Goal: Information Seeking & Learning: Learn about a topic

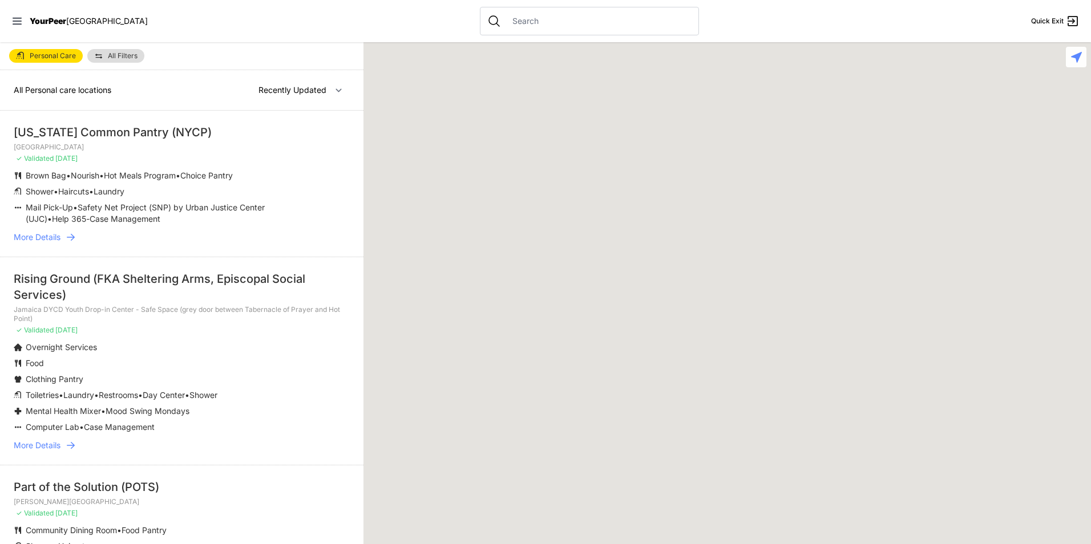
select select "recentlyUpdated"
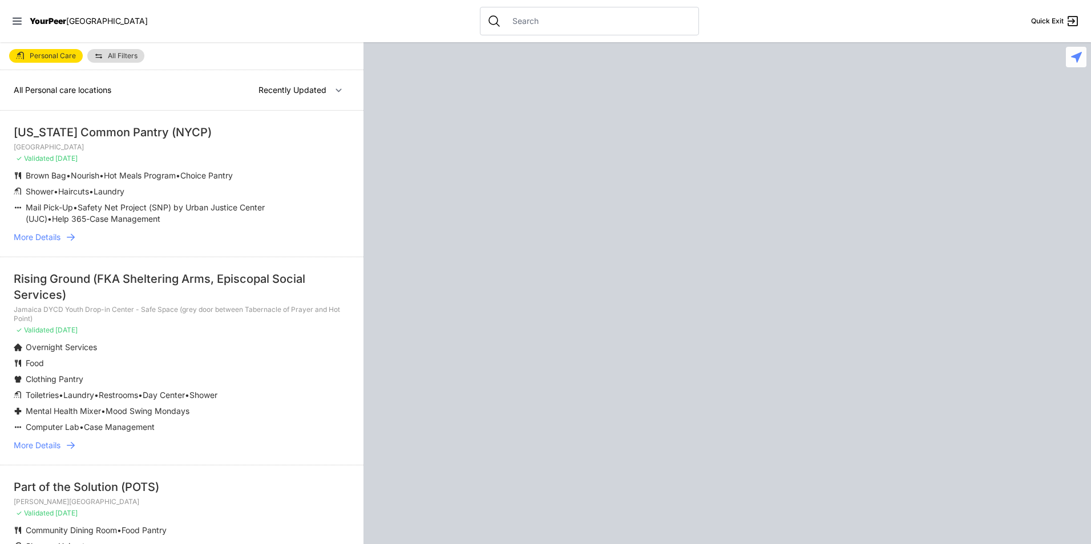
select select "recentlyUpdated"
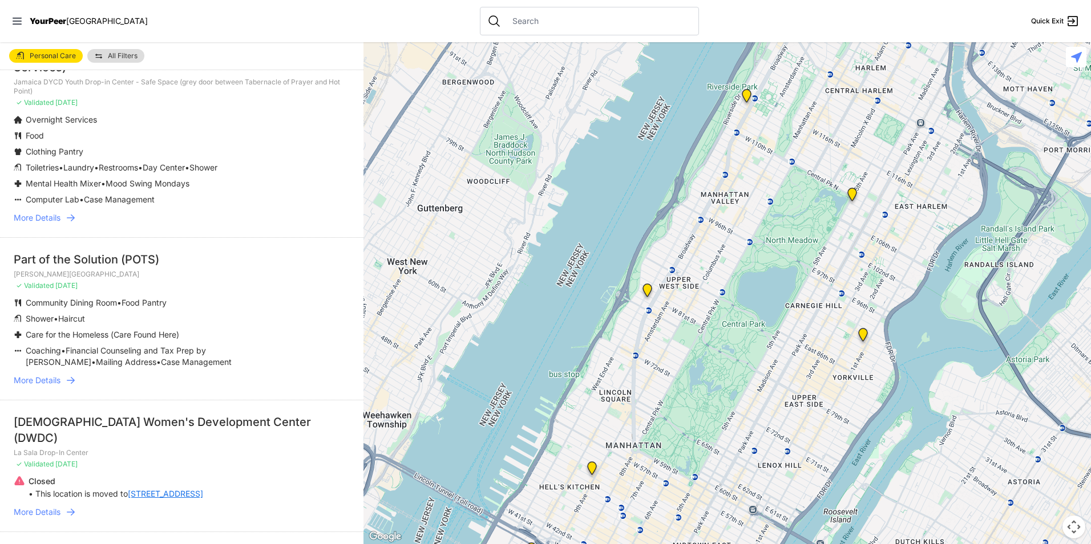
scroll to position [228, 0]
drag, startPoint x: 54, startPoint y: 379, endPoint x: 592, endPoint y: 468, distance: 546.0
click at [592, 468] on img "9th Avenue Drop-in Center" at bounding box center [592, 471] width 14 height 18
click at [588, 468] on img "9th Avenue Drop-in Center" at bounding box center [592, 471] width 14 height 18
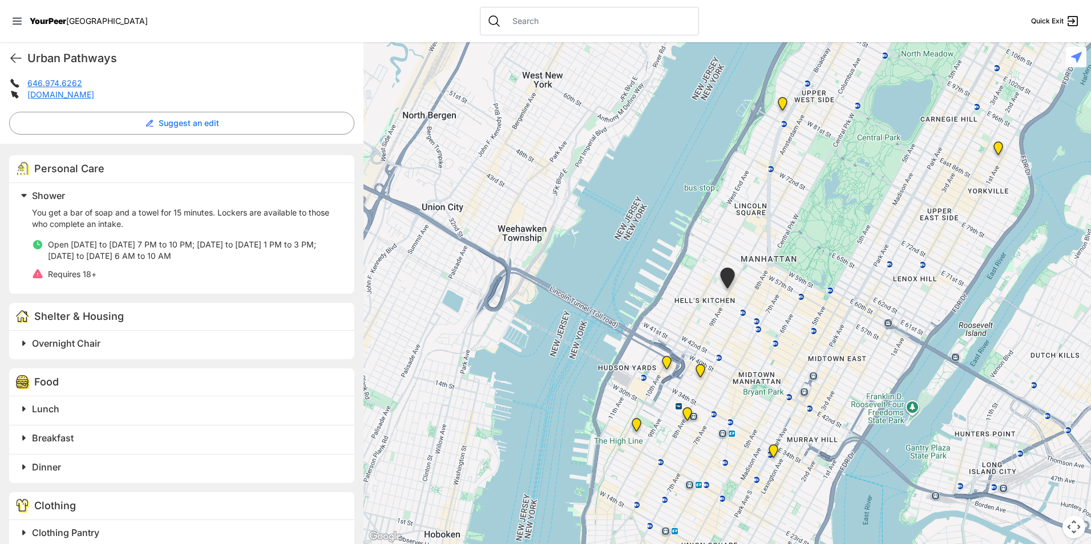
scroll to position [286, 0]
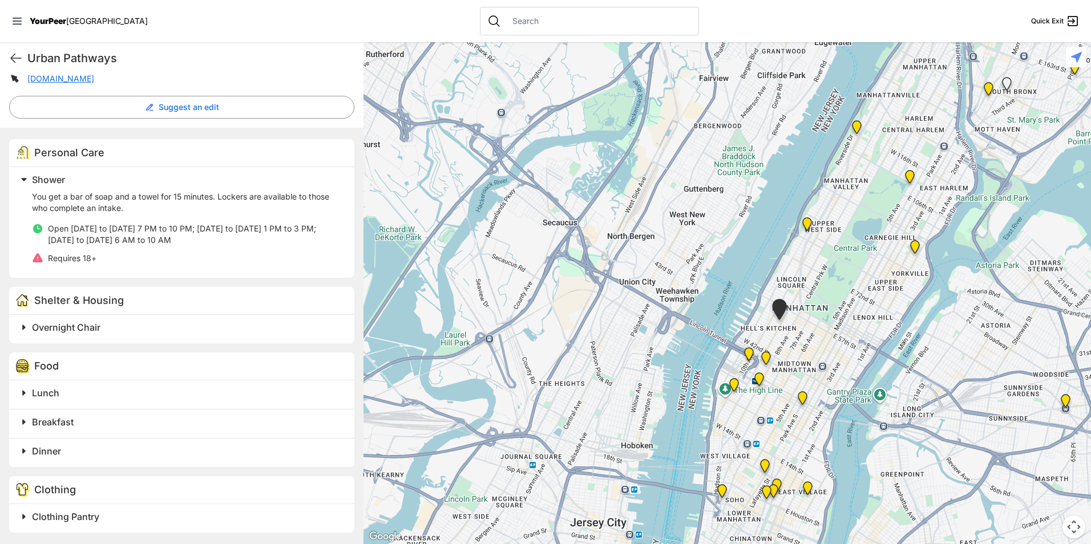
click at [89, 394] on h2 "Lunch" at bounding box center [186, 393] width 309 height 14
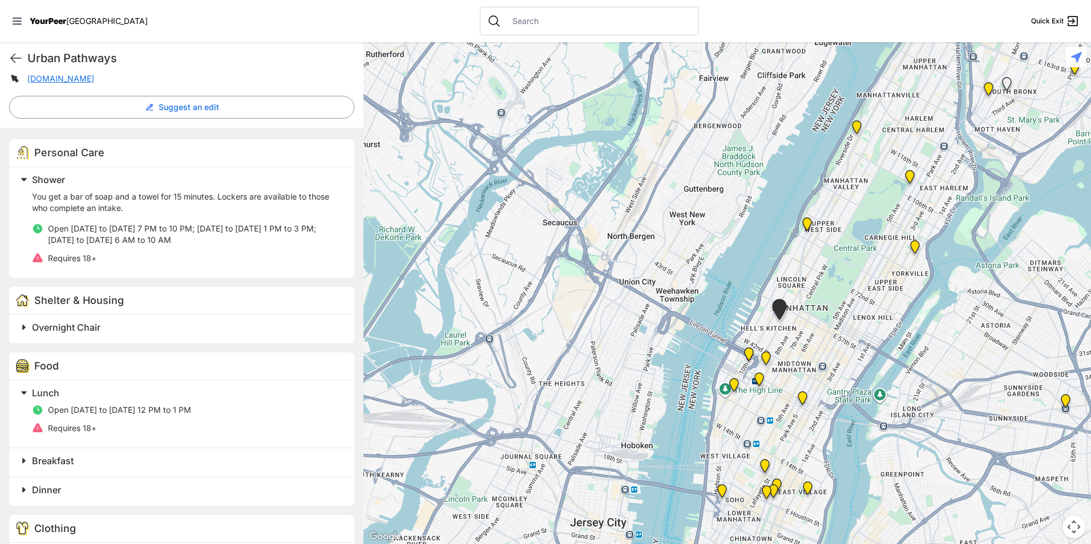
click at [126, 464] on h2 "Breakfast" at bounding box center [186, 461] width 309 height 14
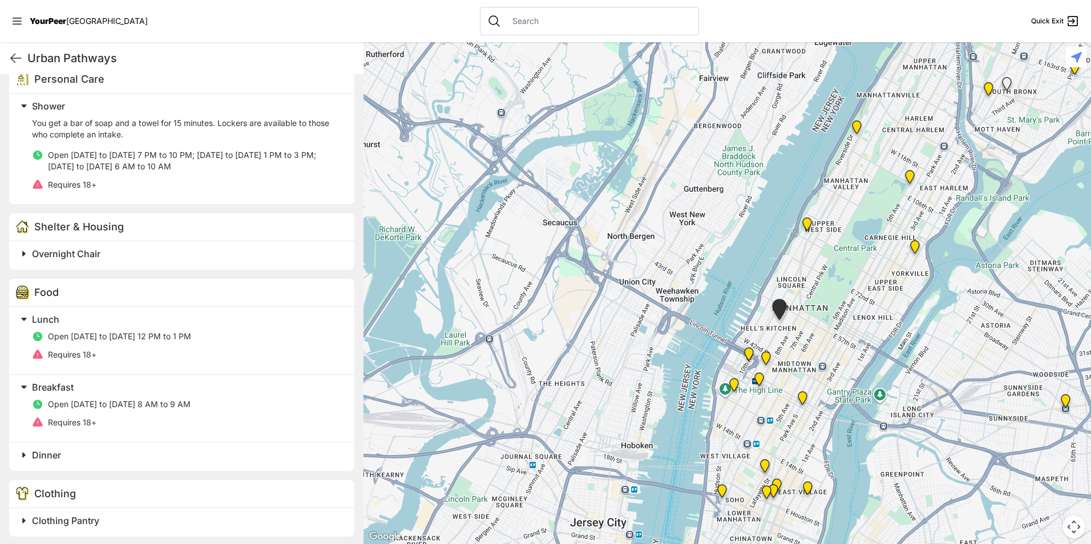
scroll to position [364, 0]
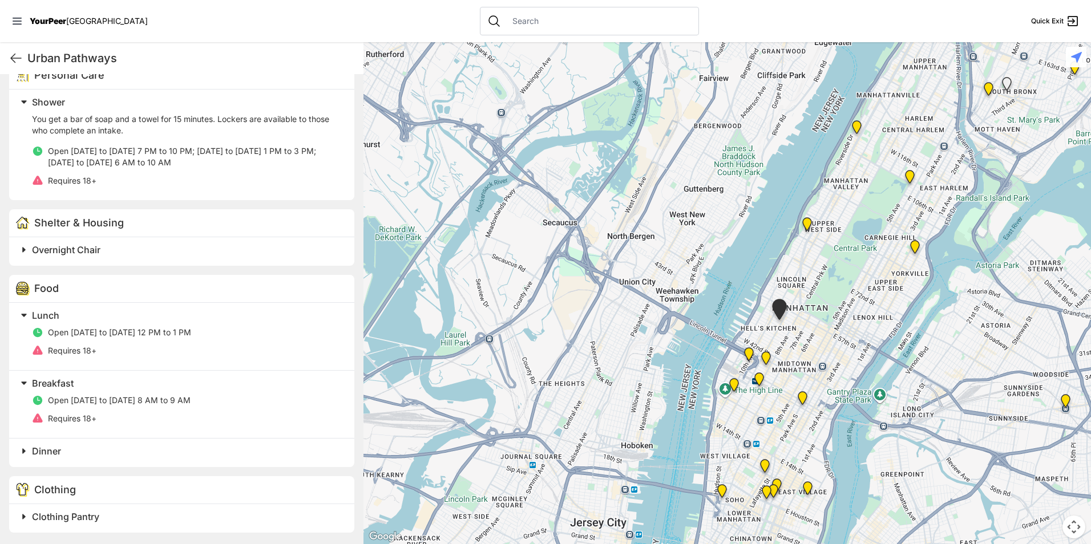
click at [105, 447] on h2 "Dinner" at bounding box center [186, 452] width 309 height 14
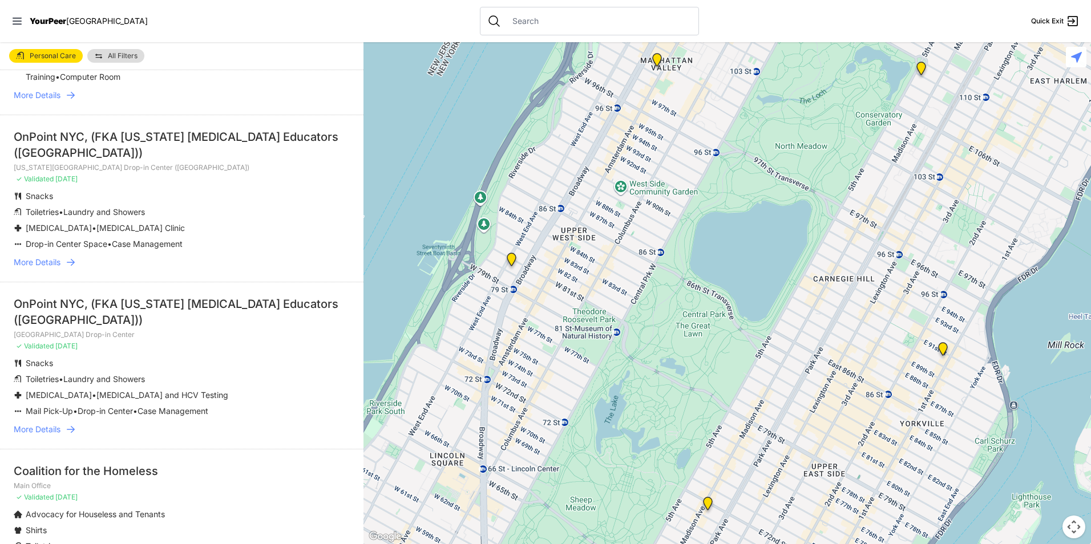
scroll to position [2697, 0]
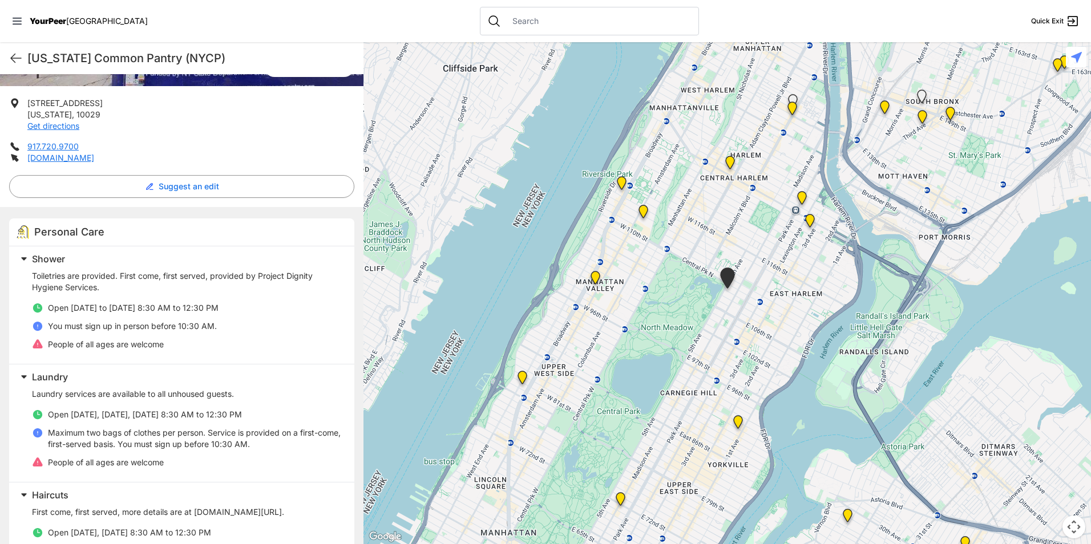
scroll to position [228, 0]
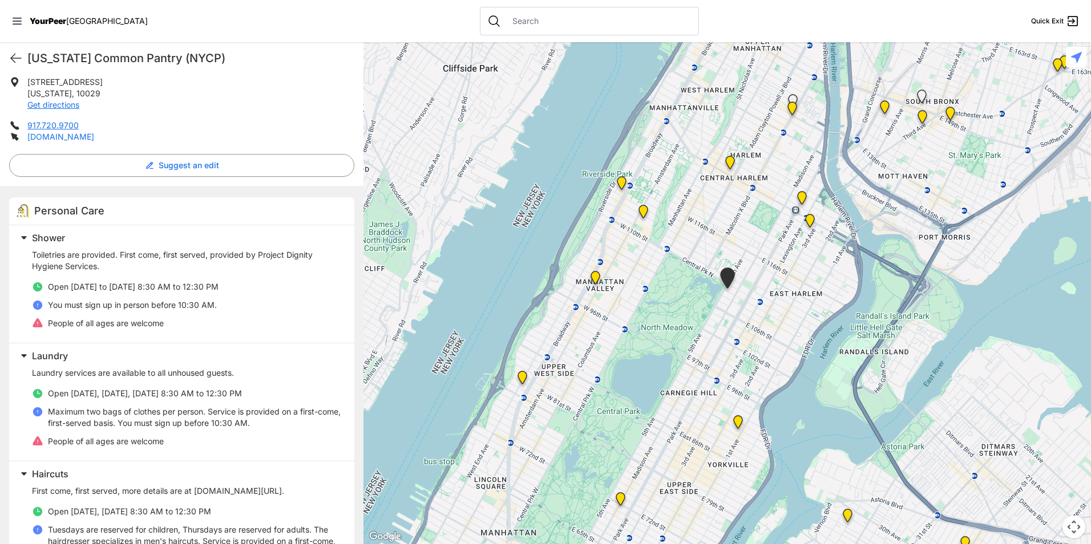
click at [74, 138] on link "nycommonpantry.org" at bounding box center [60, 137] width 67 height 10
